Goal: Use online tool/utility: Utilize a website feature to perform a specific function

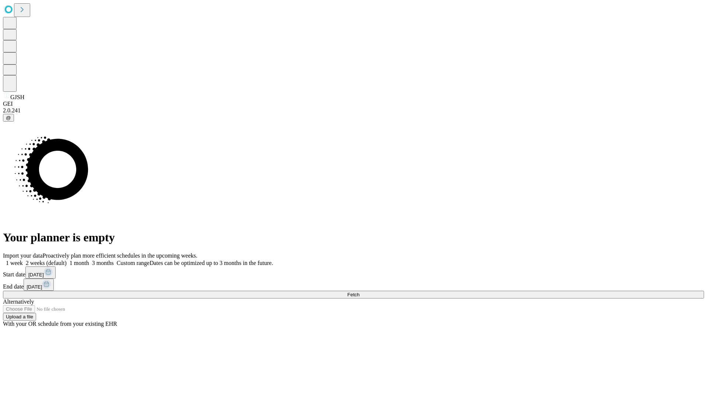
click at [360, 292] on span "Fetch" at bounding box center [353, 295] width 12 height 6
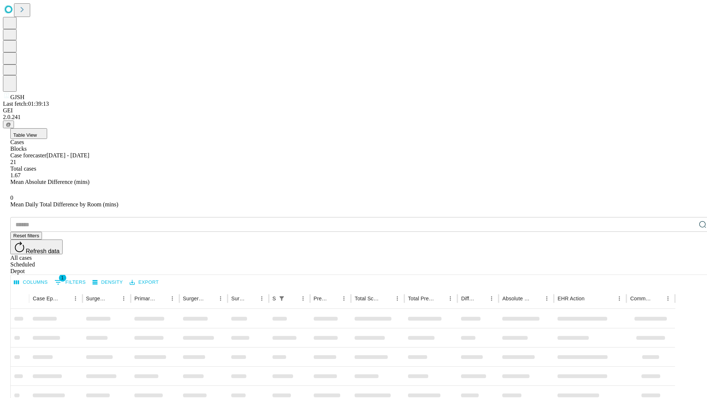
click at [688, 268] on div "Depot" at bounding box center [360, 271] width 701 height 7
